Goal: Task Accomplishment & Management: Complete application form

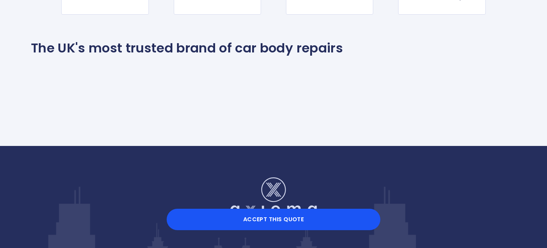
scroll to position [819, 0]
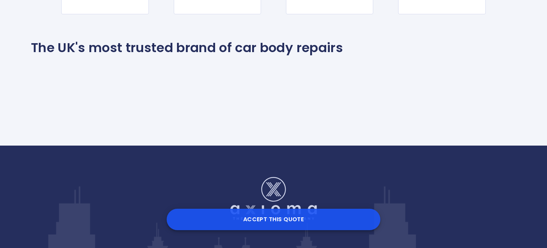
click at [276, 221] on button "Accept this Quote" at bounding box center [274, 218] width 214 height 21
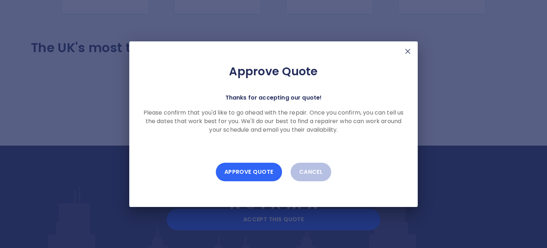
click at [246, 176] on button "Approve Quote" at bounding box center [249, 172] width 66 height 19
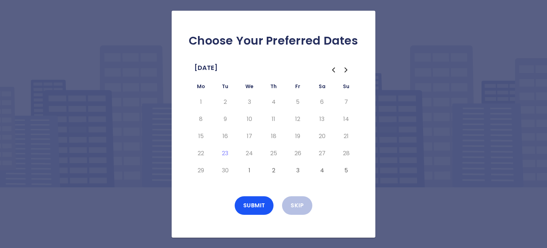
click at [345, 68] on icon "Go to the Next Month" at bounding box center [346, 70] width 2 height 4
click at [250, 102] on button "1" at bounding box center [249, 101] width 13 height 11
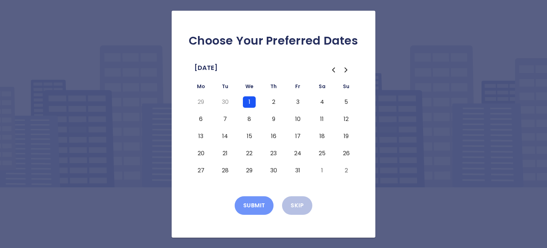
click at [253, 205] on button "Submit" at bounding box center [254, 205] width 39 height 19
